Goal: Task Accomplishment & Management: Manage account settings

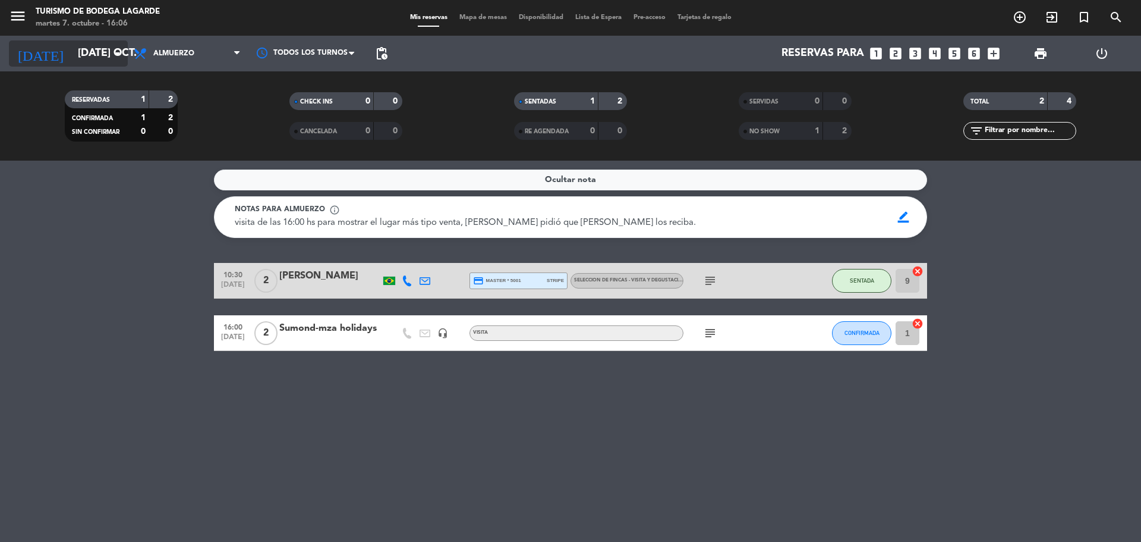
click at [121, 59] on icon "arrow_drop_down" at bounding box center [118, 53] width 14 height 14
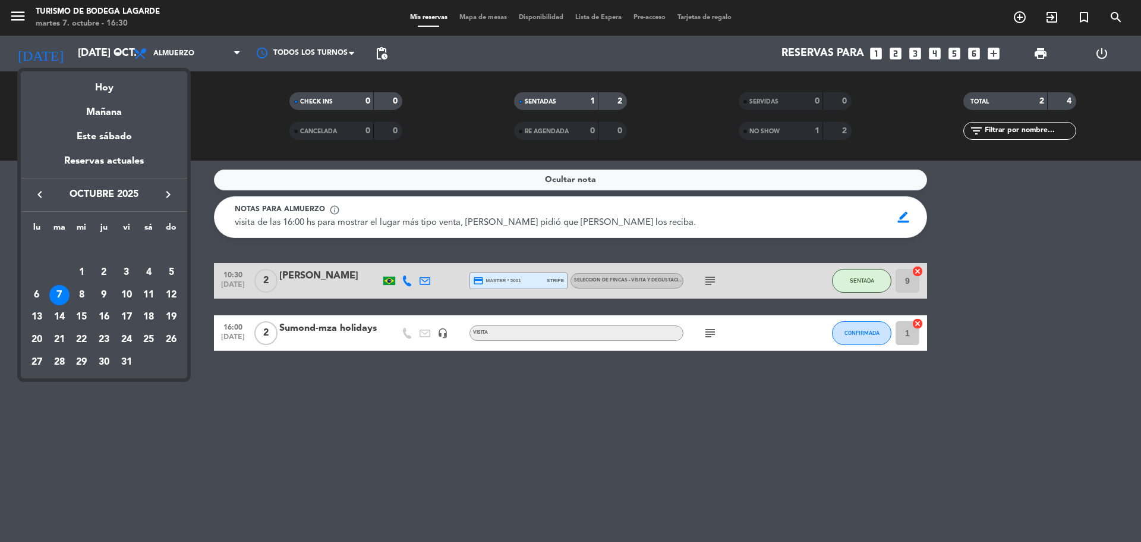
click at [358, 364] on div at bounding box center [570, 271] width 1141 height 542
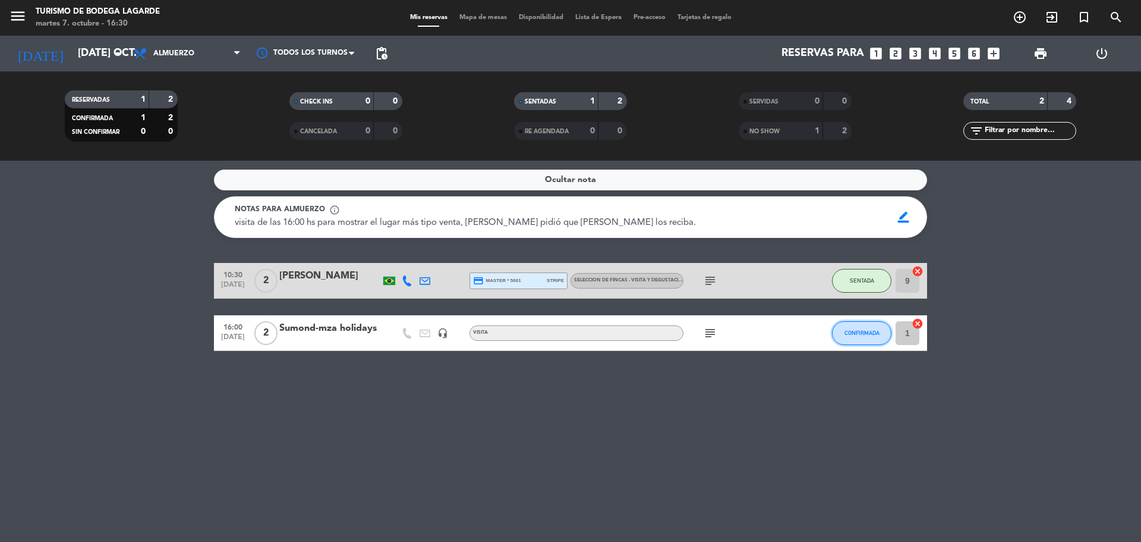
click at [839, 337] on button "CONFIRMADA" at bounding box center [861, 333] width 59 height 24
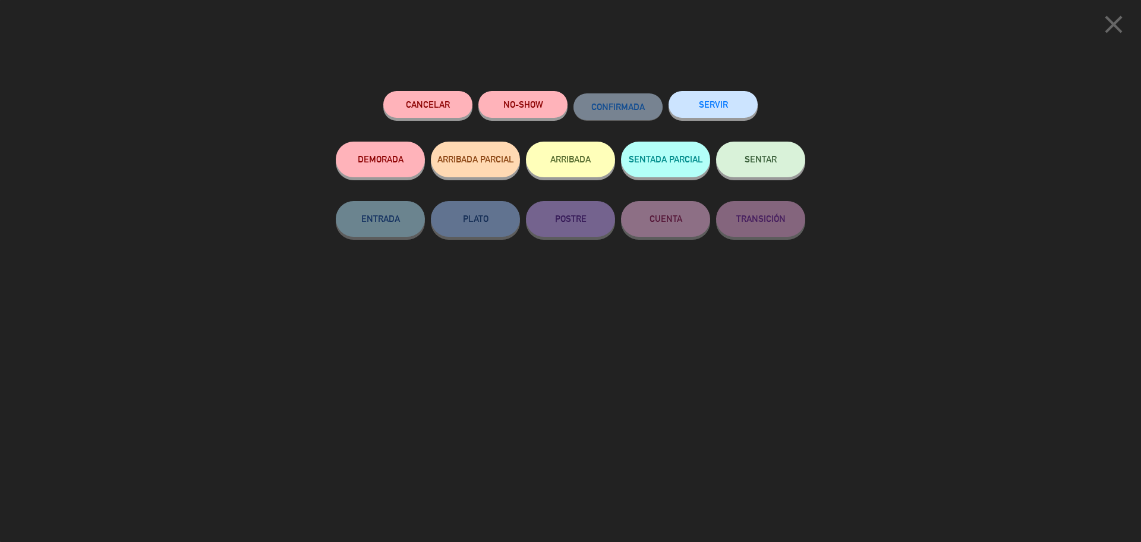
click at [775, 174] on button "SENTAR" at bounding box center [760, 159] width 89 height 36
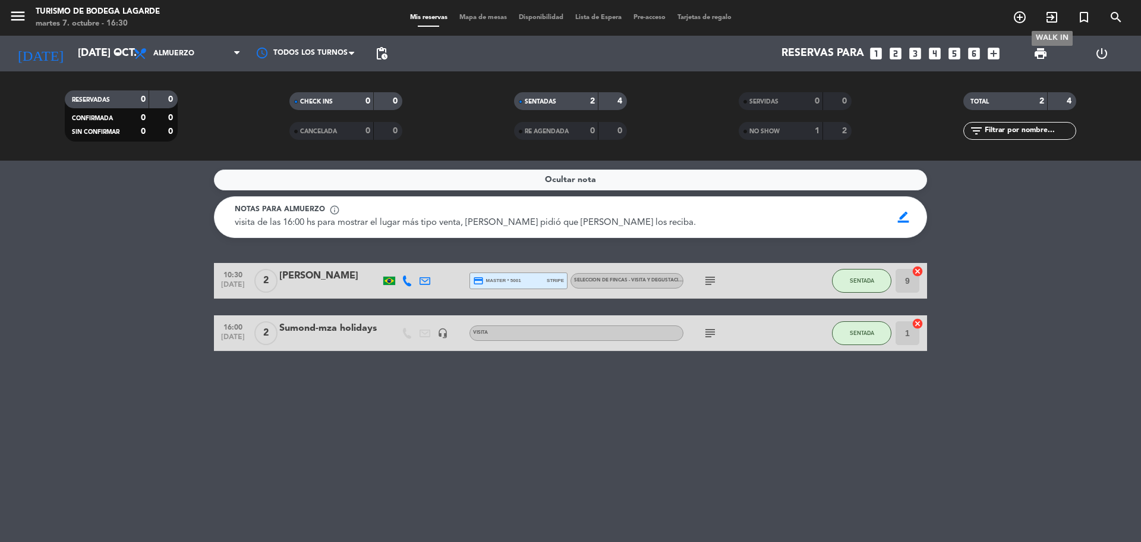
click at [1052, 13] on icon "exit_to_app" at bounding box center [1052, 17] width 14 height 14
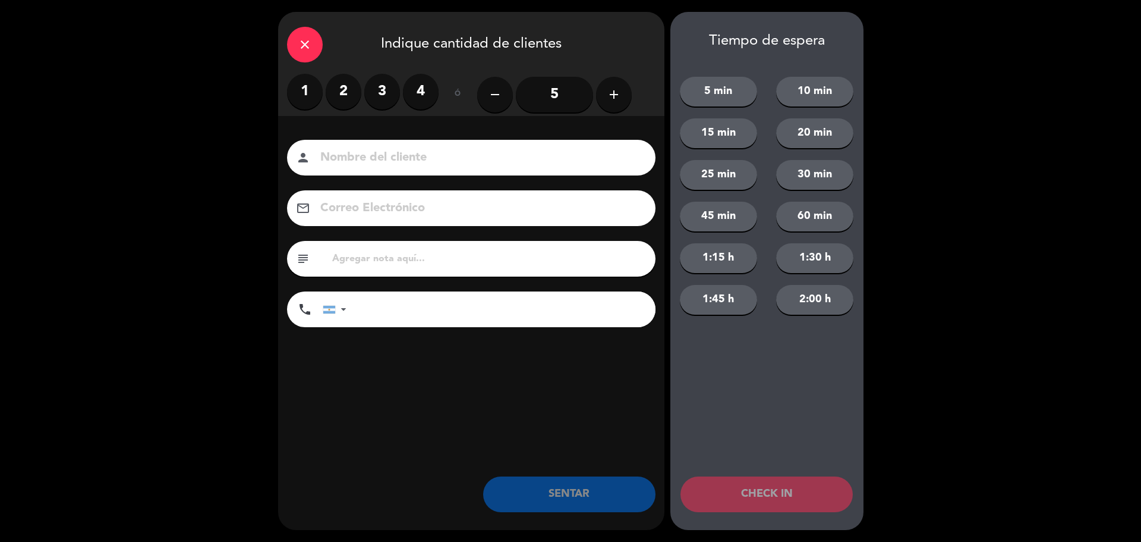
click at [340, 87] on label "2" at bounding box center [344, 92] width 36 height 36
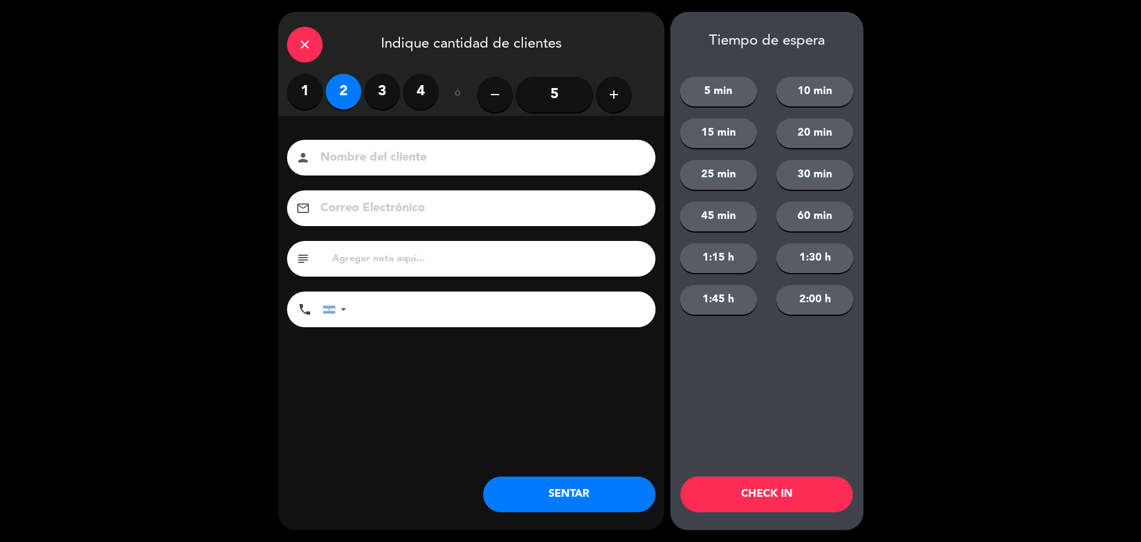
click at [359, 152] on input at bounding box center [479, 157] width 321 height 21
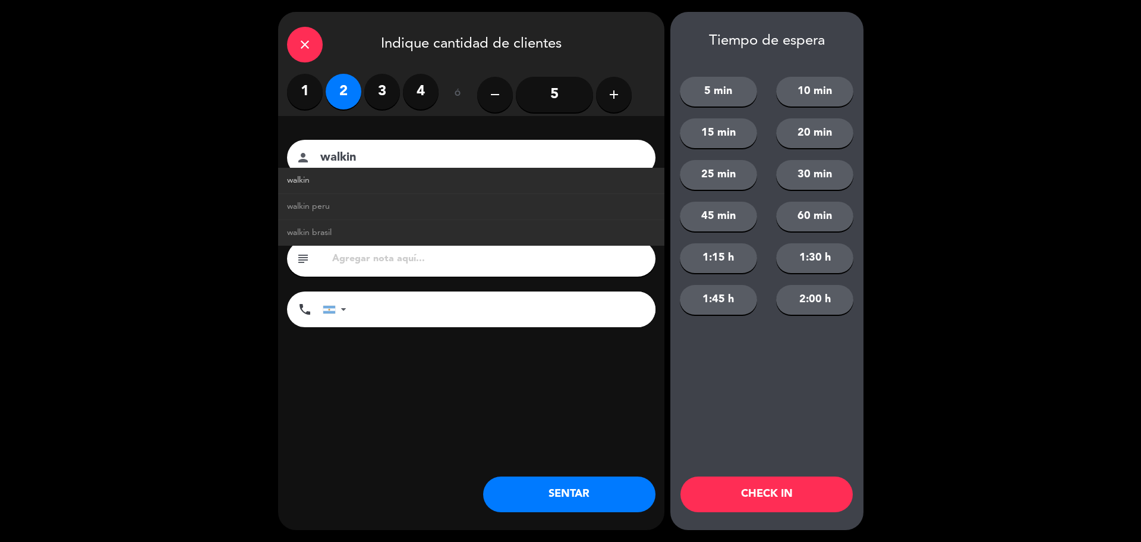
type input "walkin"
click at [329, 182] on link "walkin" at bounding box center [471, 181] width 369 height 14
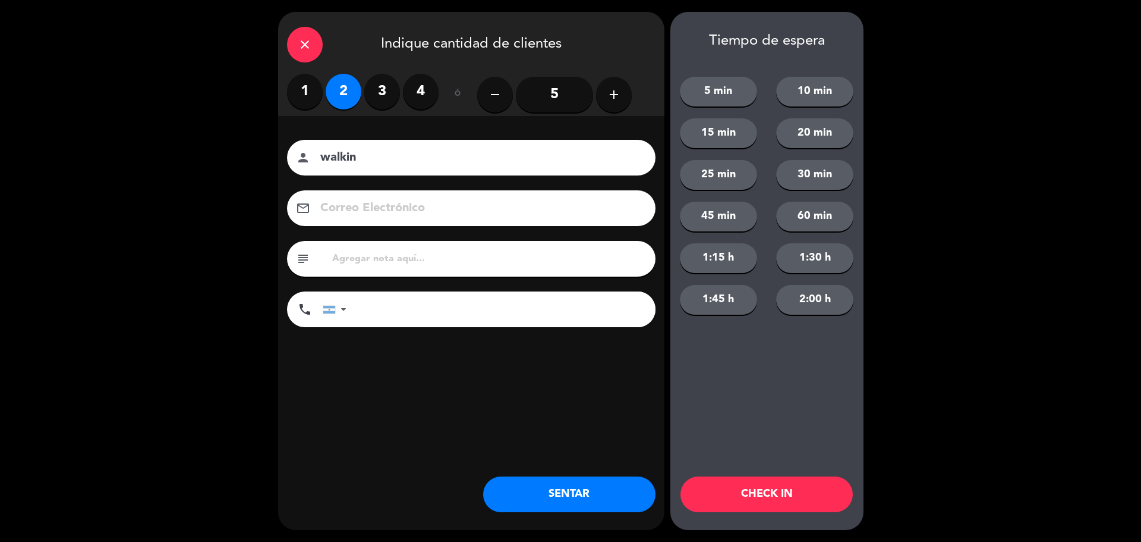
click at [585, 496] on button "SENTAR" at bounding box center [569, 494] width 172 height 36
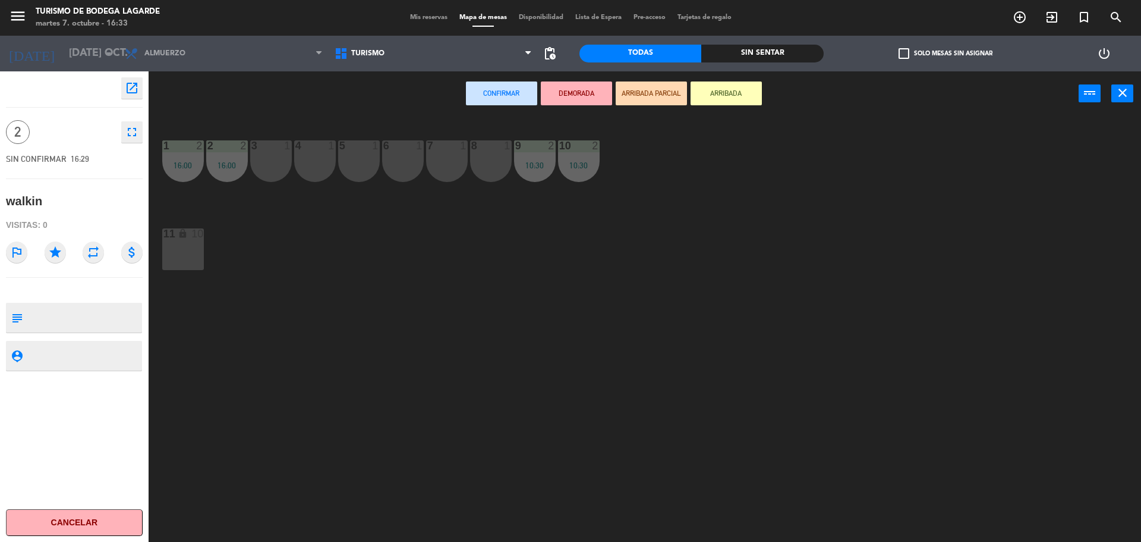
click at [352, 140] on div at bounding box center [359, 145] width 20 height 11
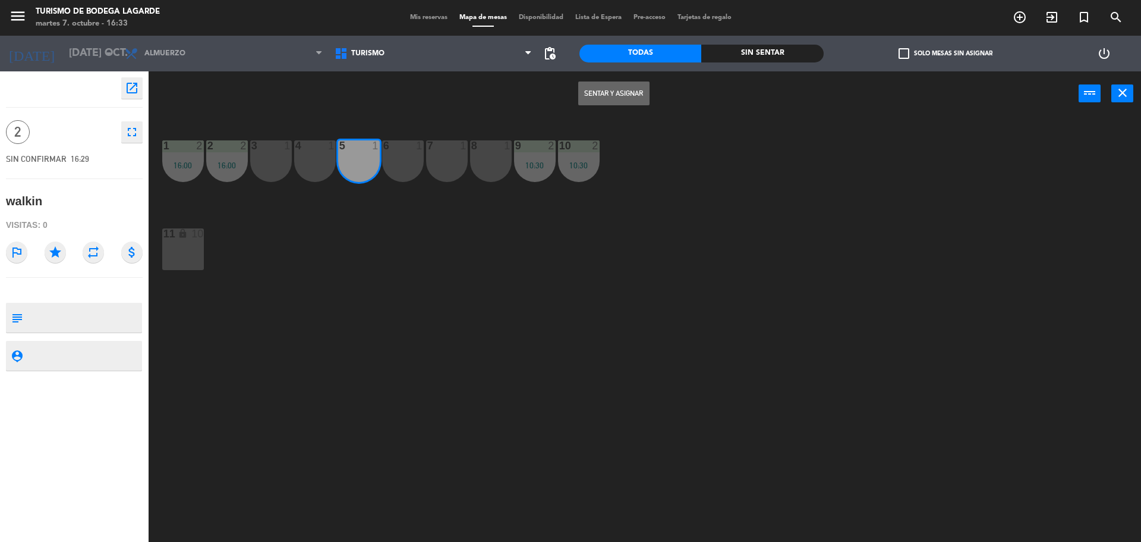
click at [601, 92] on button "Sentar y Asignar" at bounding box center [613, 93] width 71 height 24
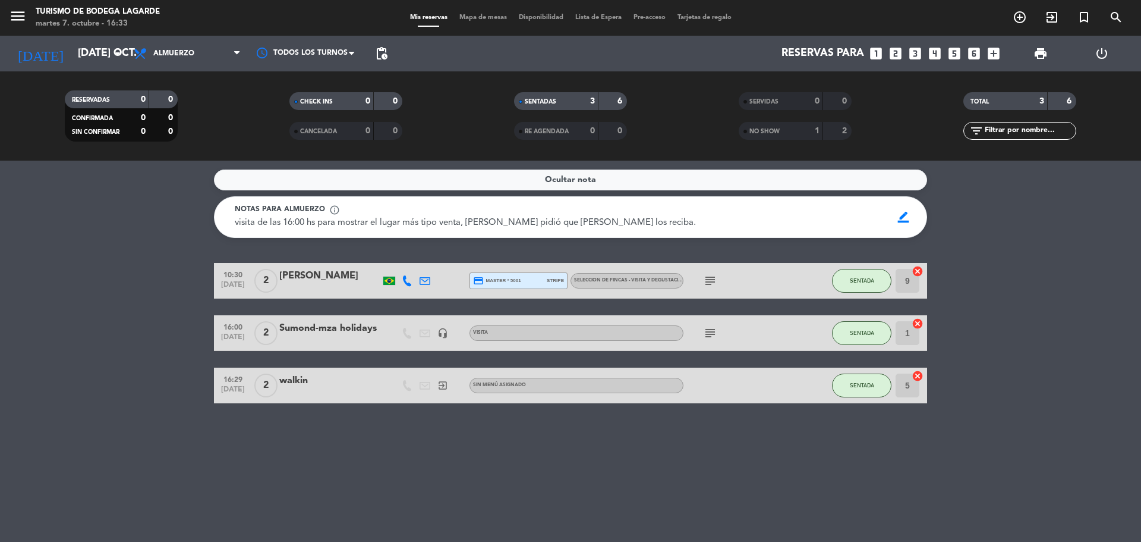
click at [322, 373] on div "walkin" at bounding box center [329, 380] width 101 height 15
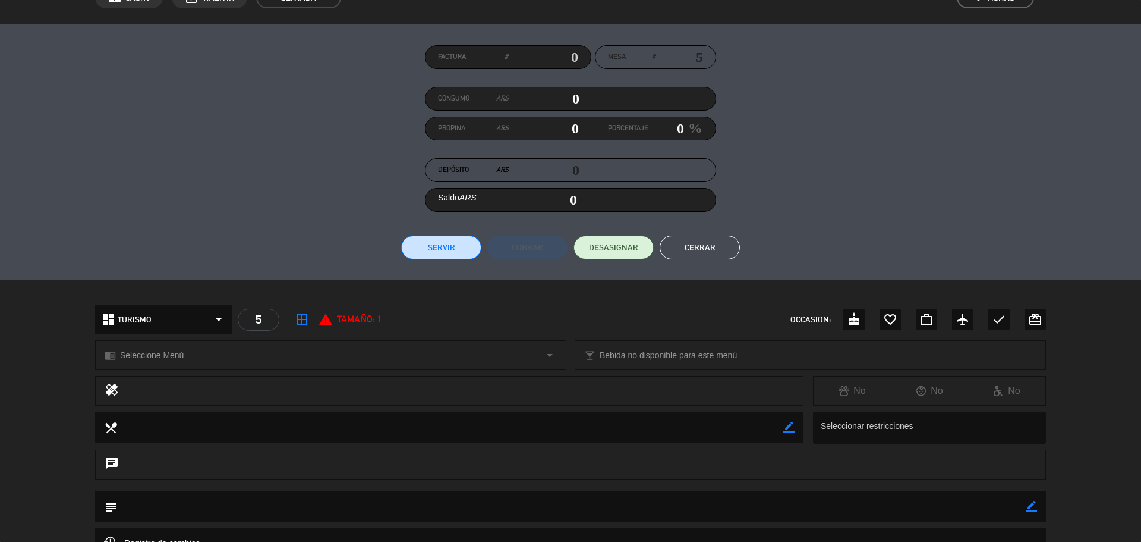
scroll to position [178, 0]
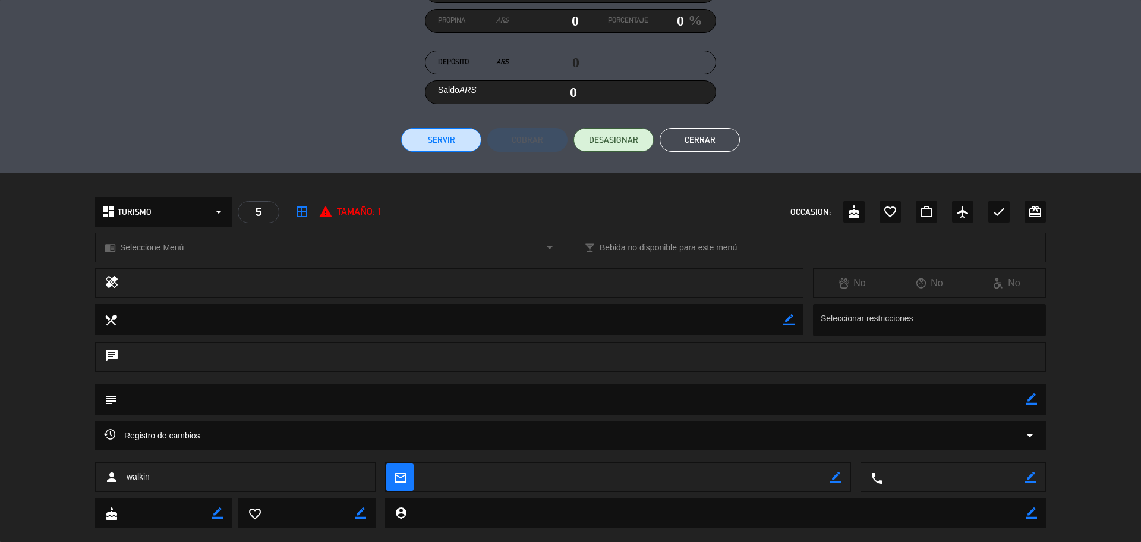
click at [373, 321] on textarea at bounding box center [450, 319] width 666 height 30
click at [225, 245] on div "chrome_reader_mode Seleccione Menú arrow_drop_down" at bounding box center [331, 247] width 470 height 29
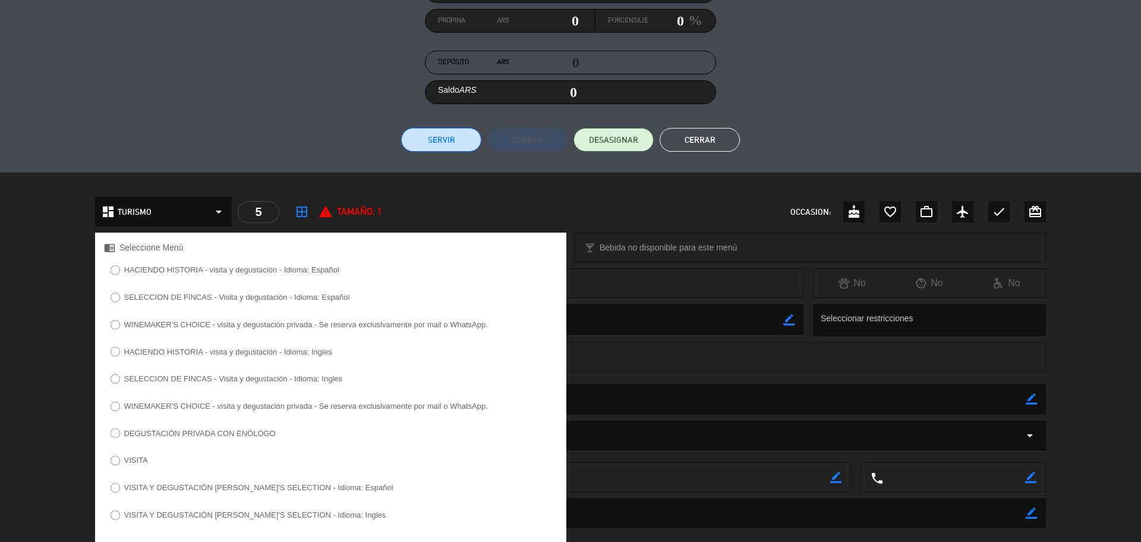
click at [223, 270] on label "HACIENDO HISTORIA - visita y degustación - Idioma: Español" at bounding box center [231, 270] width 215 height 8
drag, startPoint x: 1013, startPoint y: 153, endPoint x: 1070, endPoint y: 307, distance: 164.0
click at [1013, 155] on div "Factura # Mesa # 5 Consumo ARS 0 Propina ARS 0 Porcentaje 0 % Depósito ARS 0 Sa…" at bounding box center [570, 45] width 1141 height 256
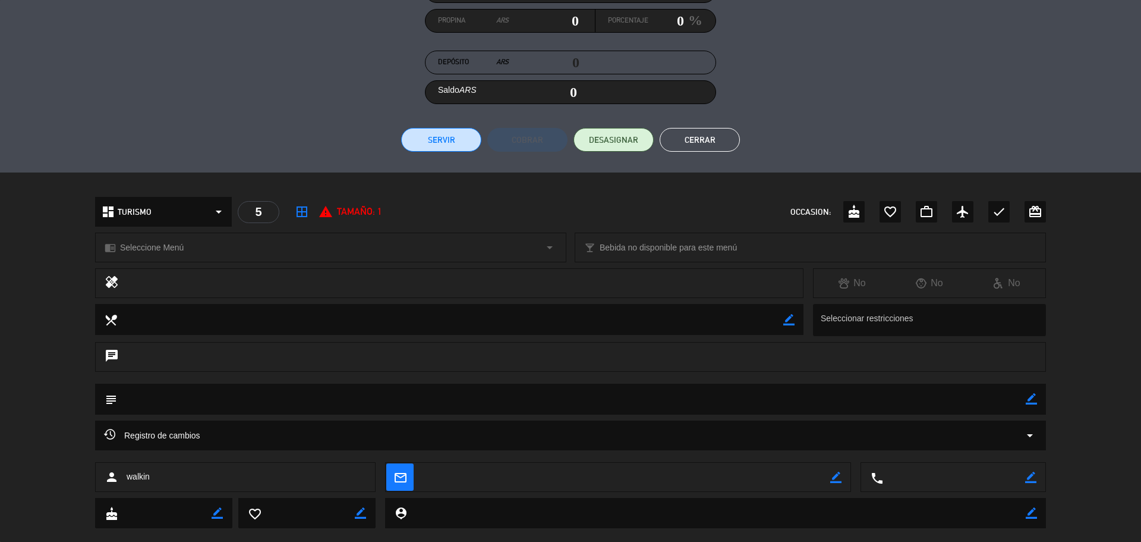
click at [1037, 399] on icon "border_color" at bounding box center [1031, 398] width 11 height 11
click at [1028, 400] on icon at bounding box center [1031, 398] width 11 height 11
click at [1034, 401] on icon "border_color" at bounding box center [1031, 398] width 11 height 11
click at [1016, 398] on textarea at bounding box center [571, 398] width 909 height 30
type textarea "[PERSON_NAME]"
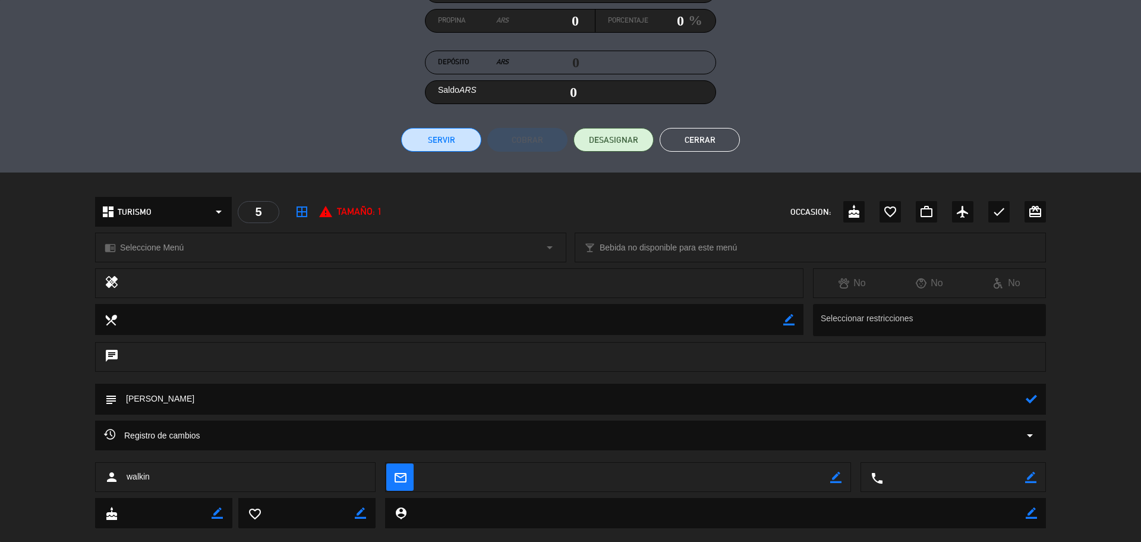
click at [1035, 402] on icon at bounding box center [1031, 398] width 11 height 11
click at [675, 136] on button "Cerrar" at bounding box center [700, 140] width 80 height 24
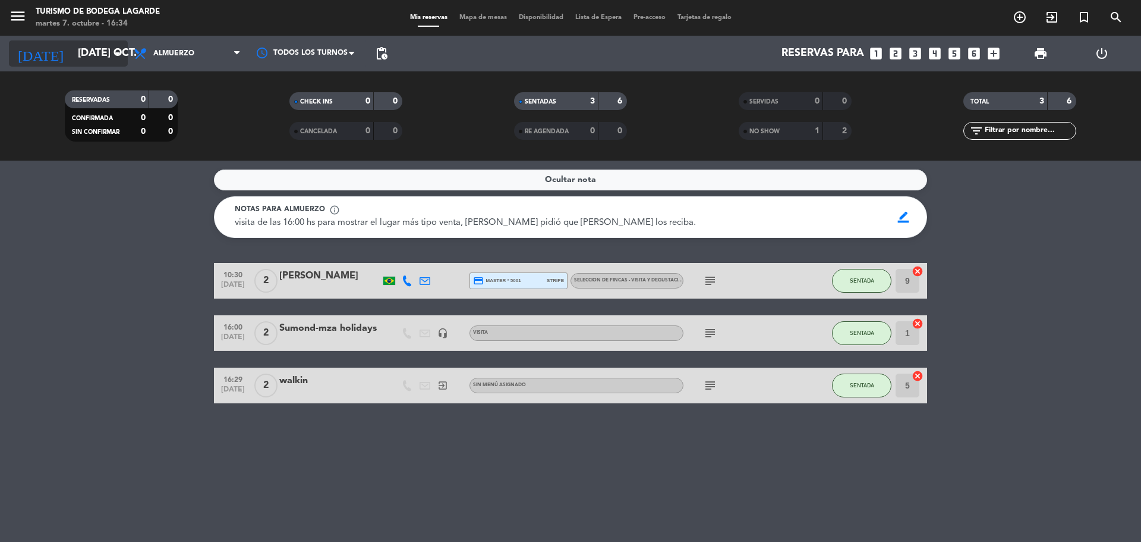
click at [104, 56] on input "[DATE] oct." at bounding box center [141, 54] width 138 height 24
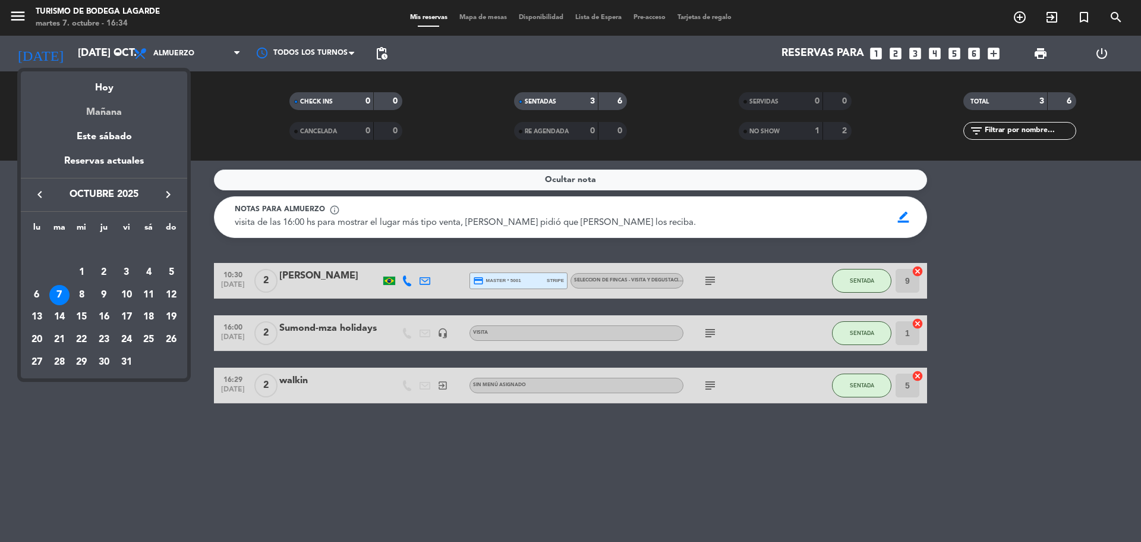
click at [115, 103] on div "Mañana" at bounding box center [104, 108] width 166 height 24
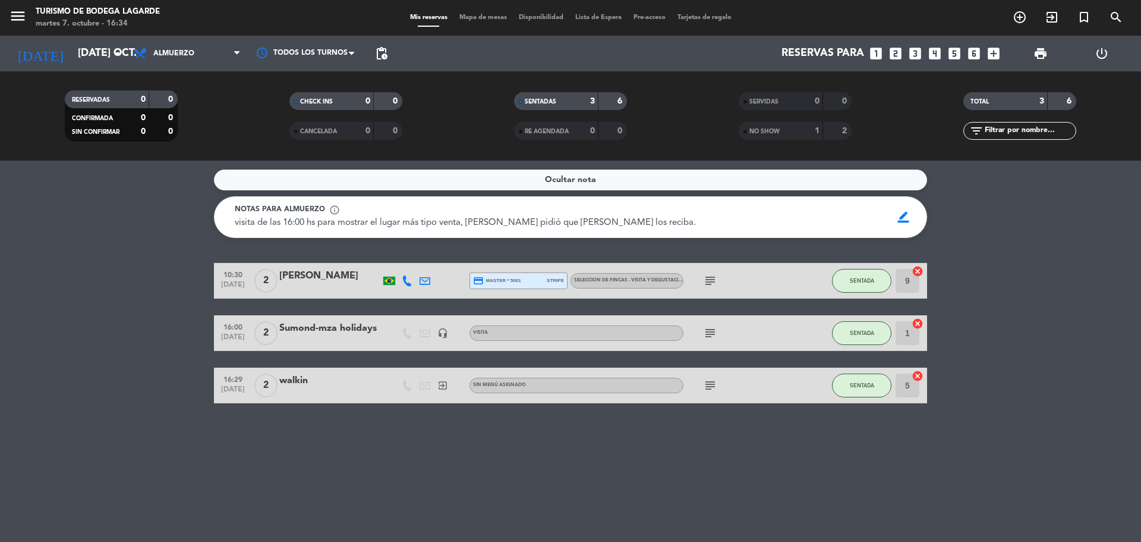
type input "mié. [DATE]"
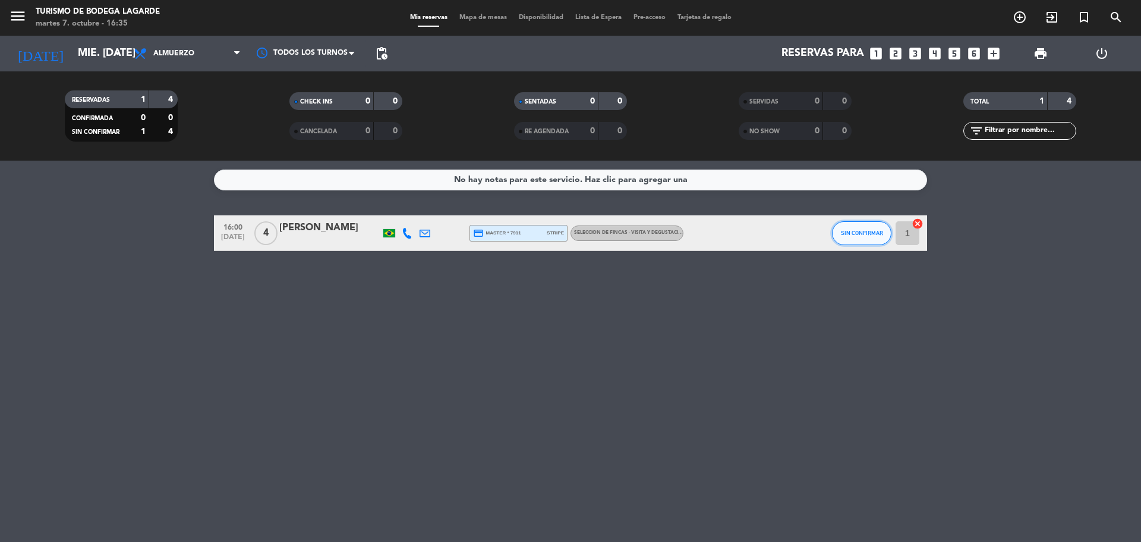
click at [857, 236] on button "SIN CONFIRMAR" at bounding box center [861, 233] width 59 height 24
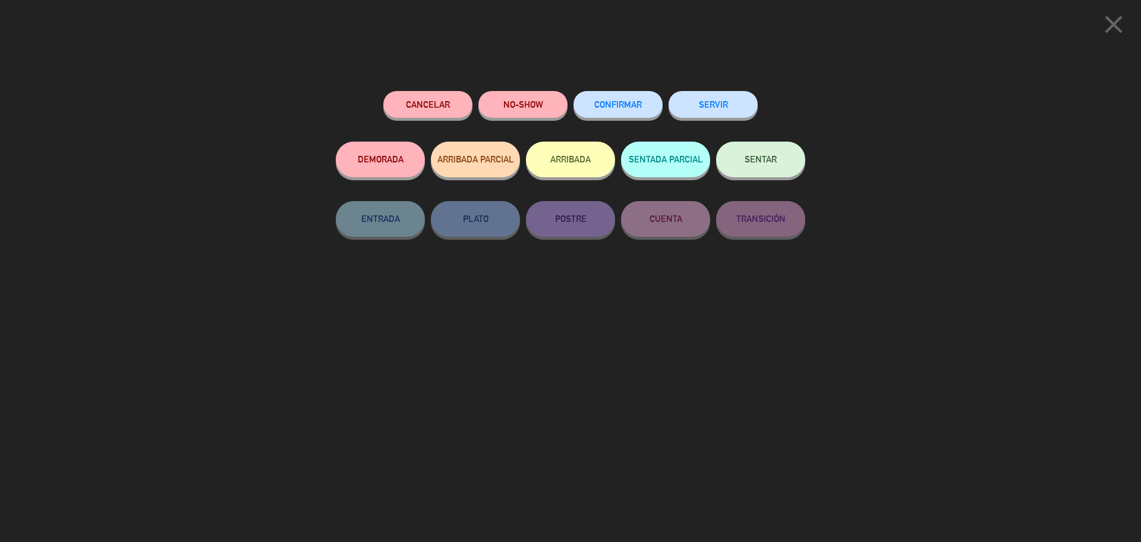
click at [607, 105] on span "CONFIRMAR" at bounding box center [618, 104] width 48 height 10
